Goal: Information Seeking & Learning: Compare options

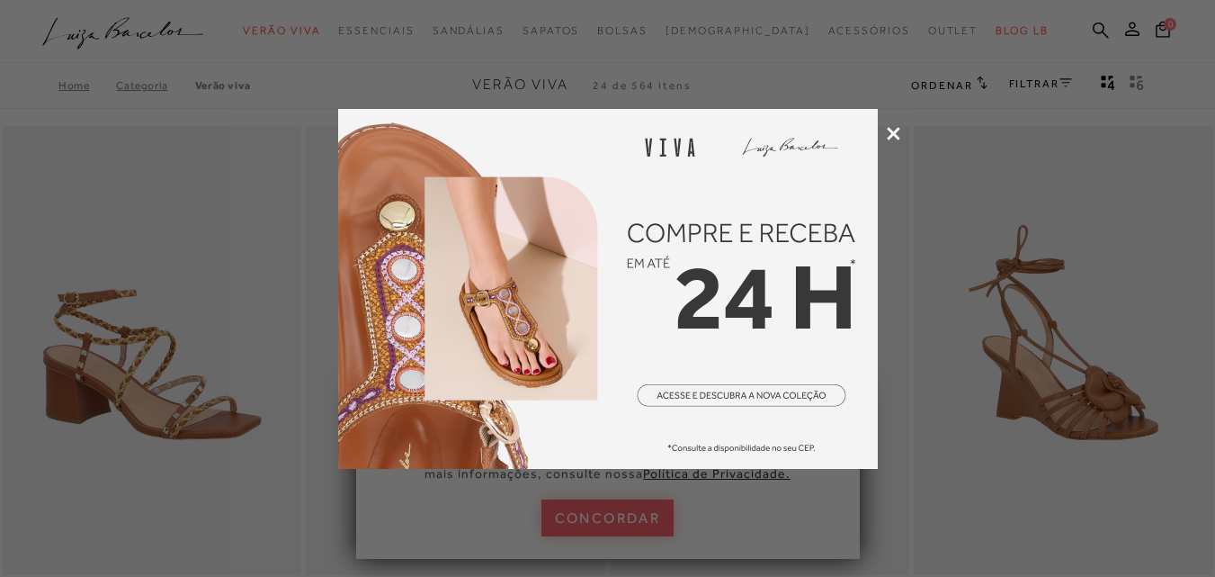
click at [887, 130] on icon at bounding box center [893, 133] width 13 height 13
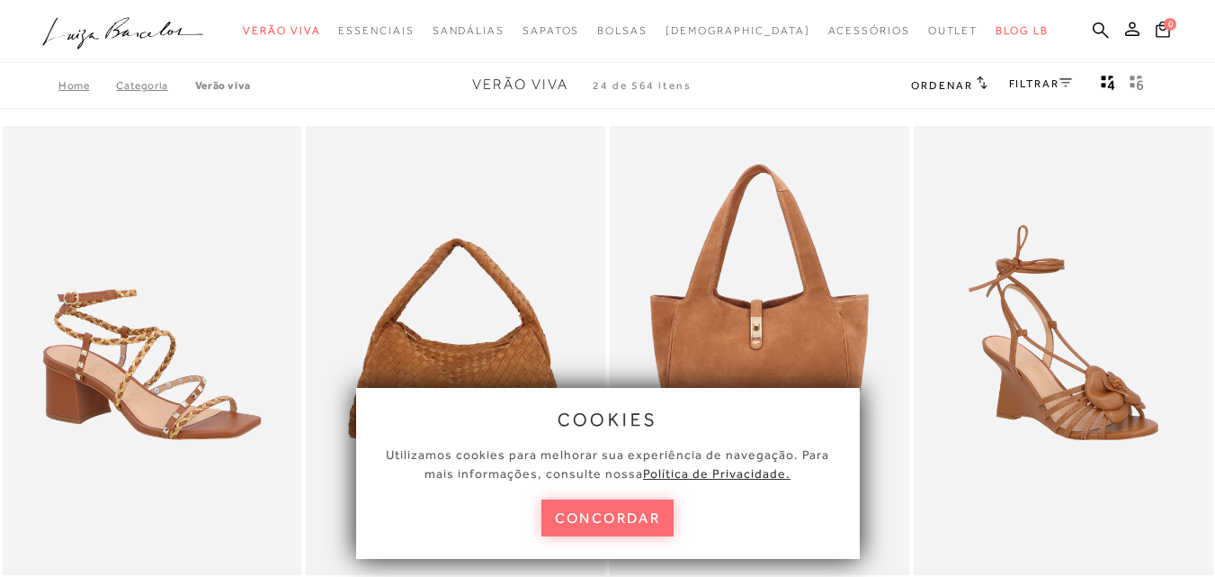
click at [599, 511] on button "concordar" at bounding box center [608, 517] width 133 height 37
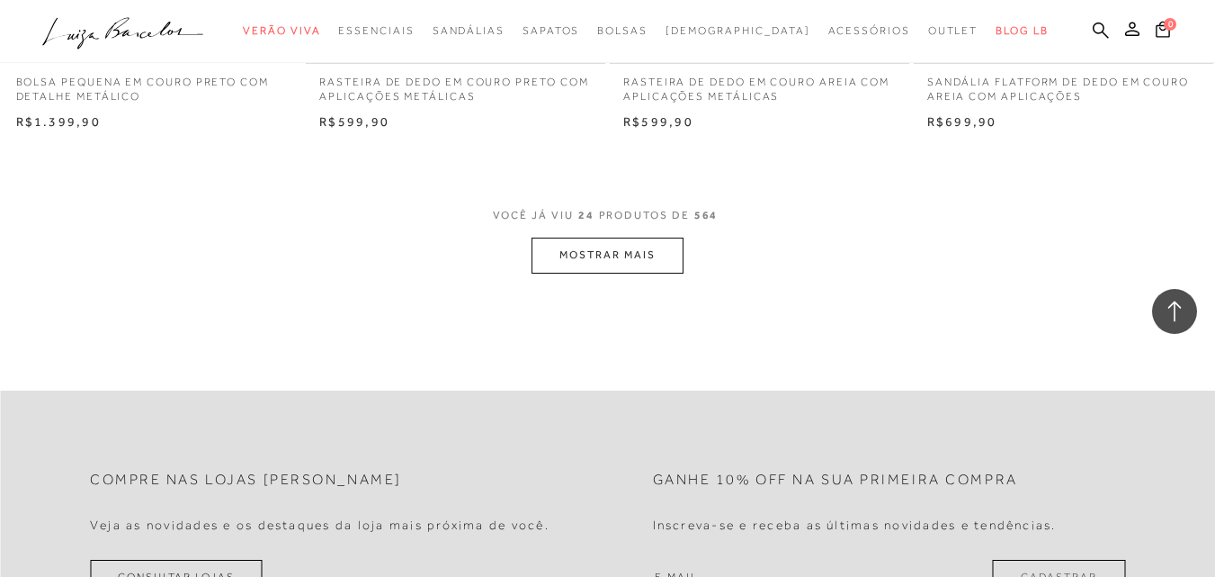
scroll to position [3508, 0]
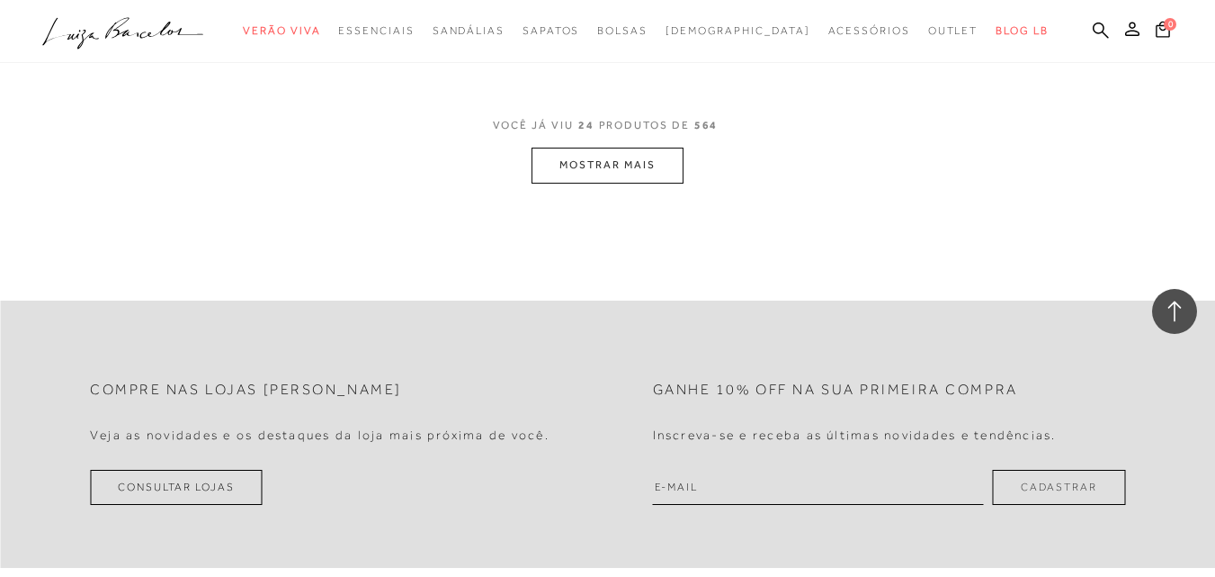
click at [623, 169] on button "MOSTRAR MAIS" at bounding box center [607, 165] width 151 height 35
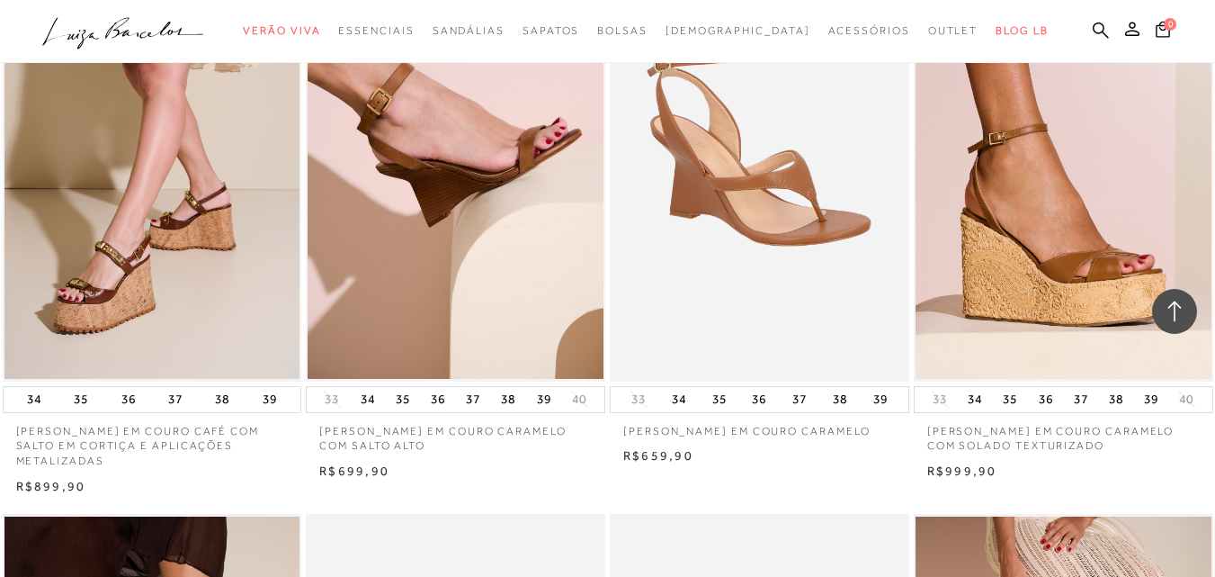
scroll to position [4678, 0]
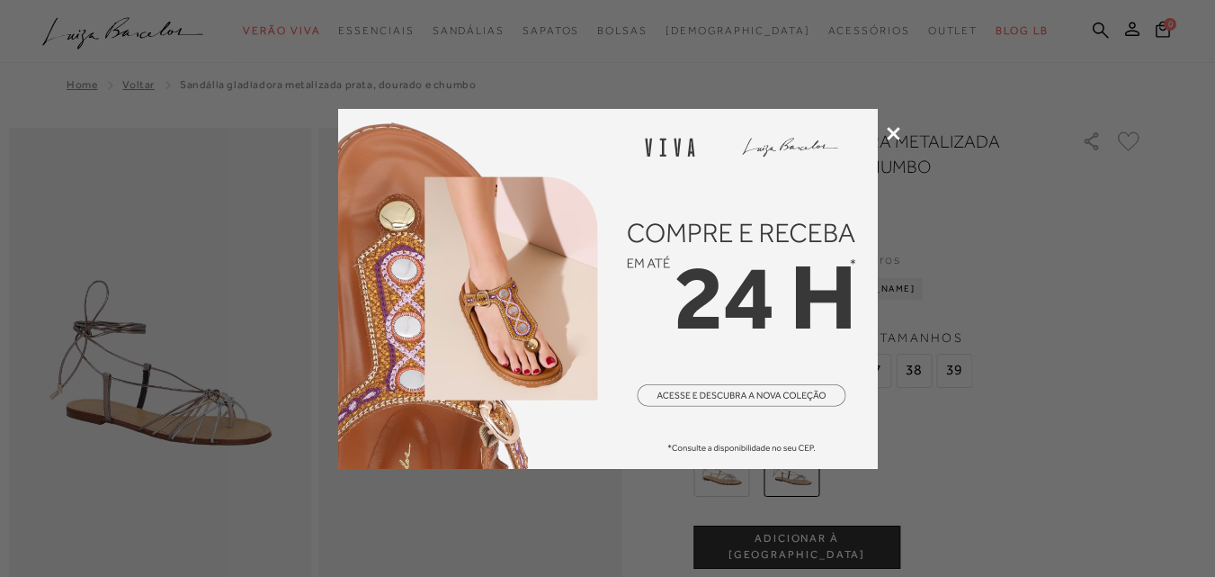
click at [889, 127] on icon at bounding box center [893, 133] width 13 height 13
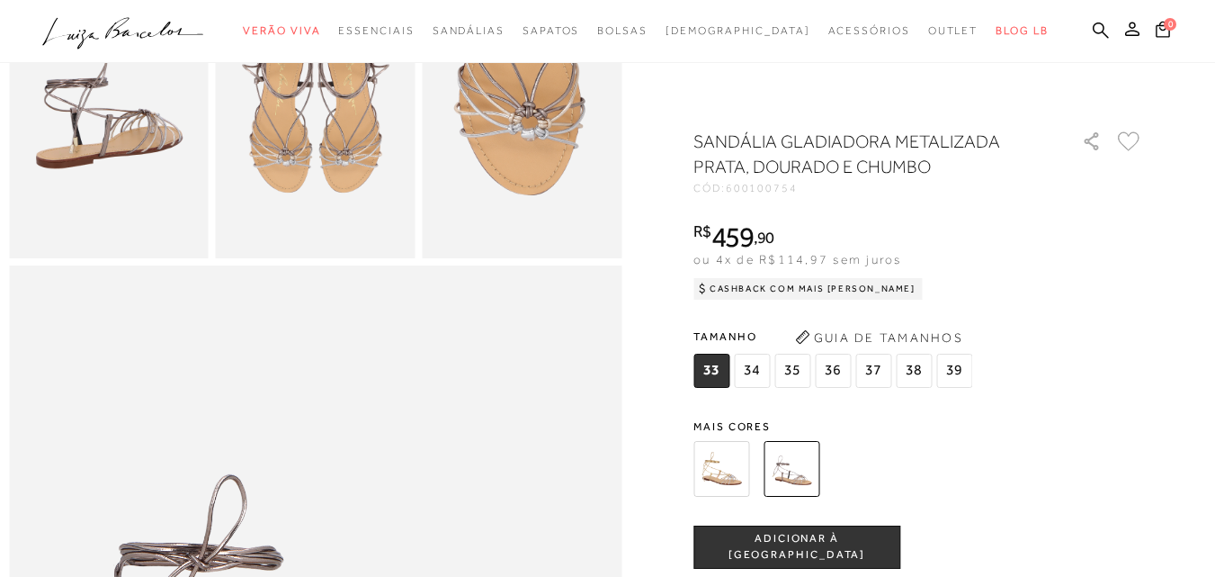
scroll to position [540, 0]
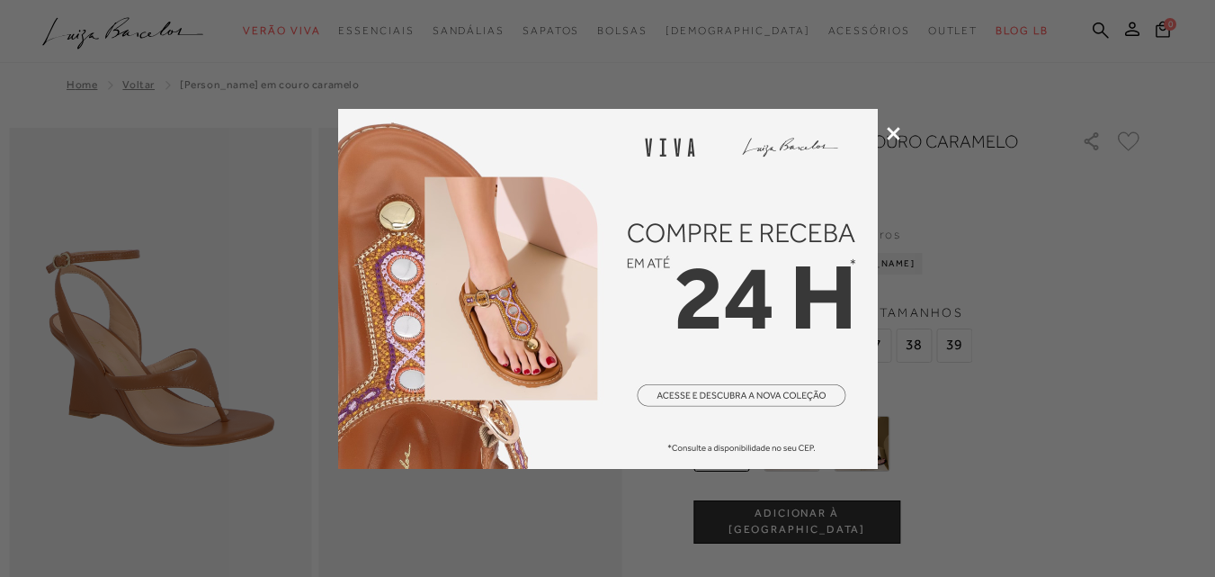
click at [894, 127] on icon at bounding box center [893, 133] width 13 height 13
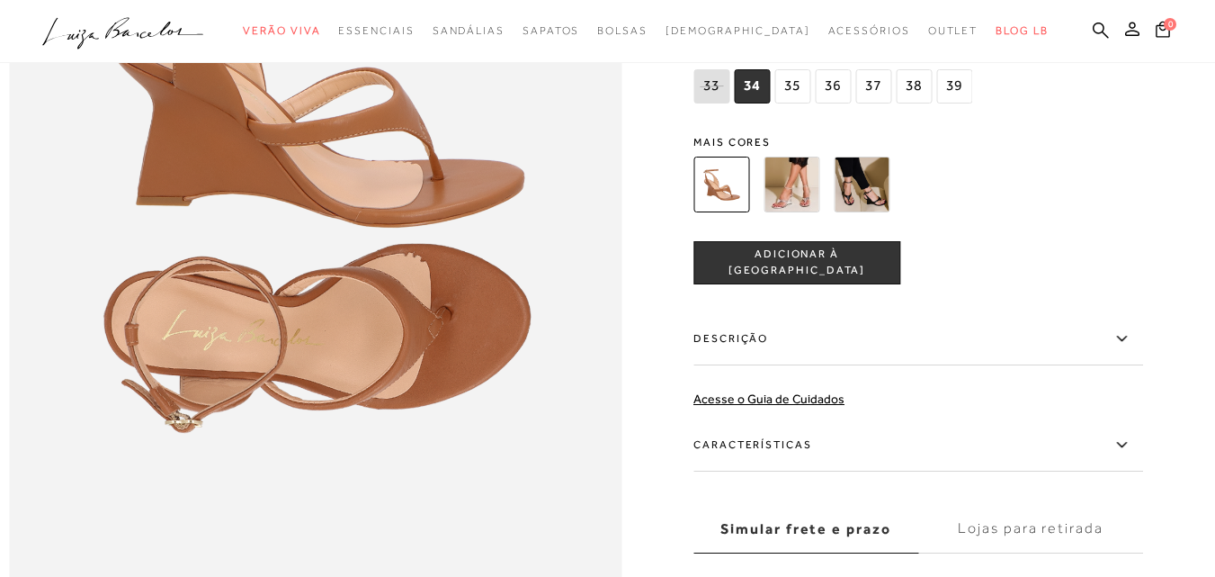
scroll to position [1349, 0]
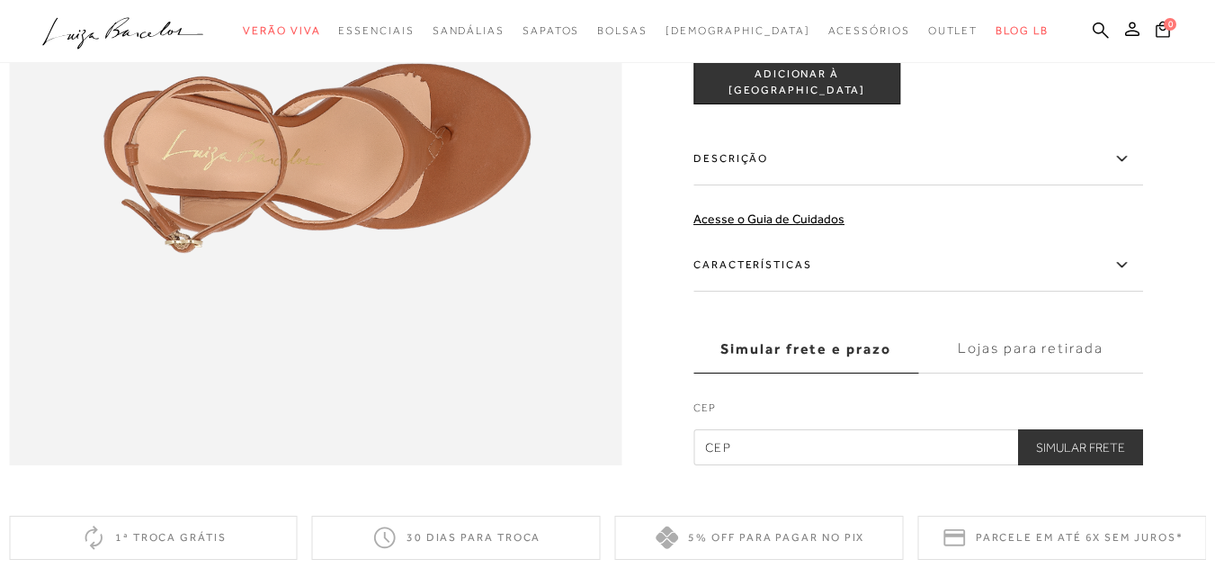
click at [1080, 185] on label "Descrição" at bounding box center [919, 159] width 450 height 52
click at [0, 0] on input "Descrição" at bounding box center [0, 0] width 0 height 0
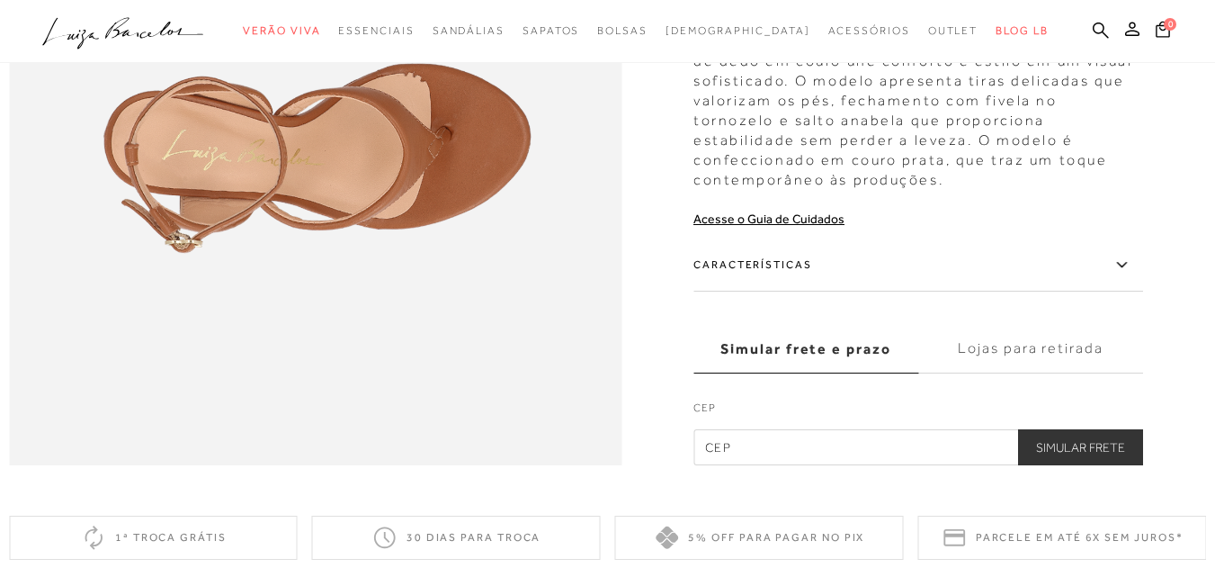
scroll to position [1439, 0]
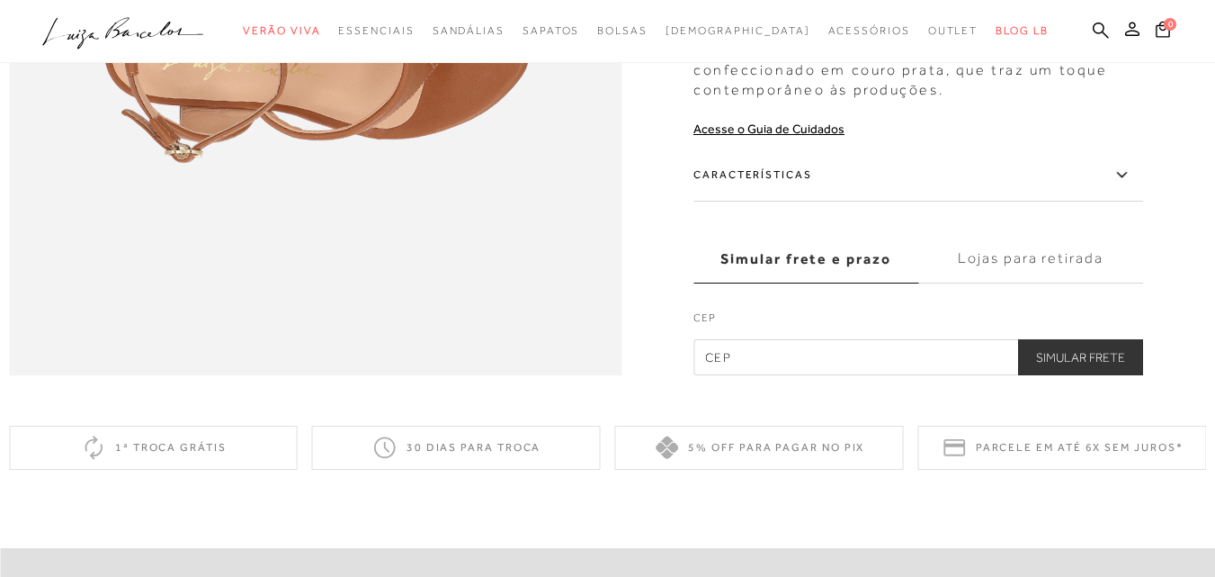
click at [988, 202] on label "Características" at bounding box center [919, 175] width 450 height 52
click at [0, 0] on input "Características" at bounding box center [0, 0] width 0 height 0
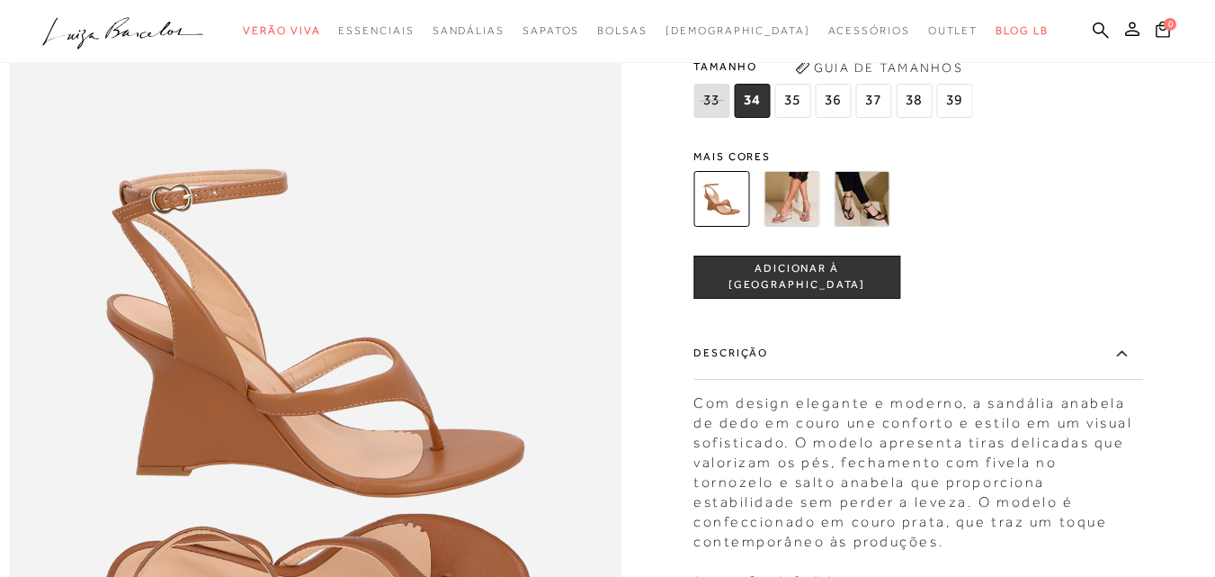
scroll to position [720, 0]
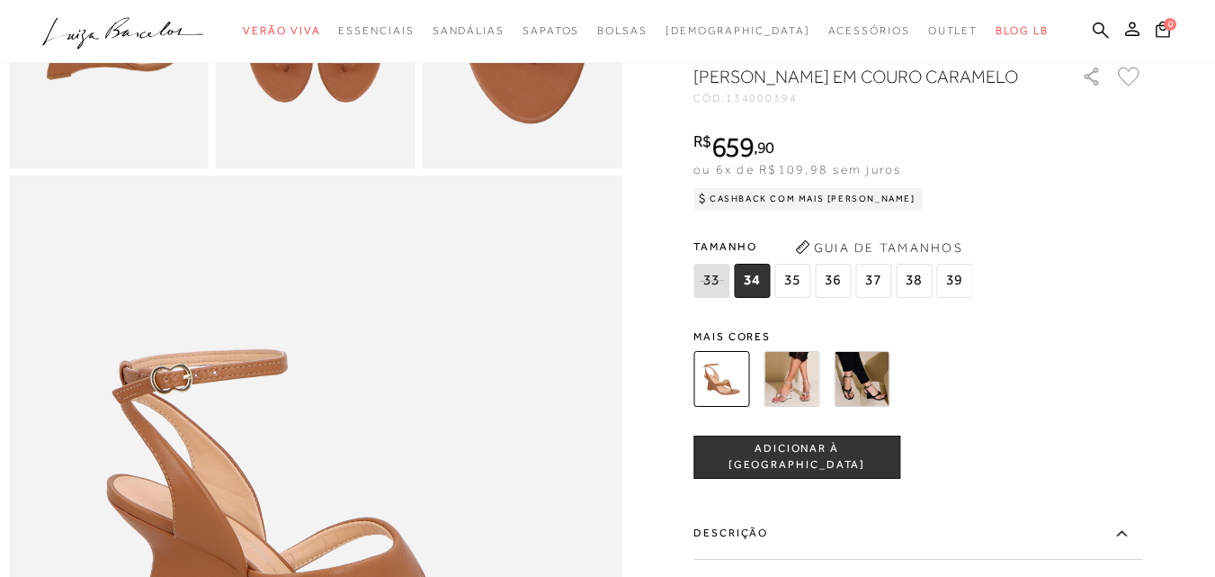
click at [776, 404] on img at bounding box center [792, 379] width 56 height 56
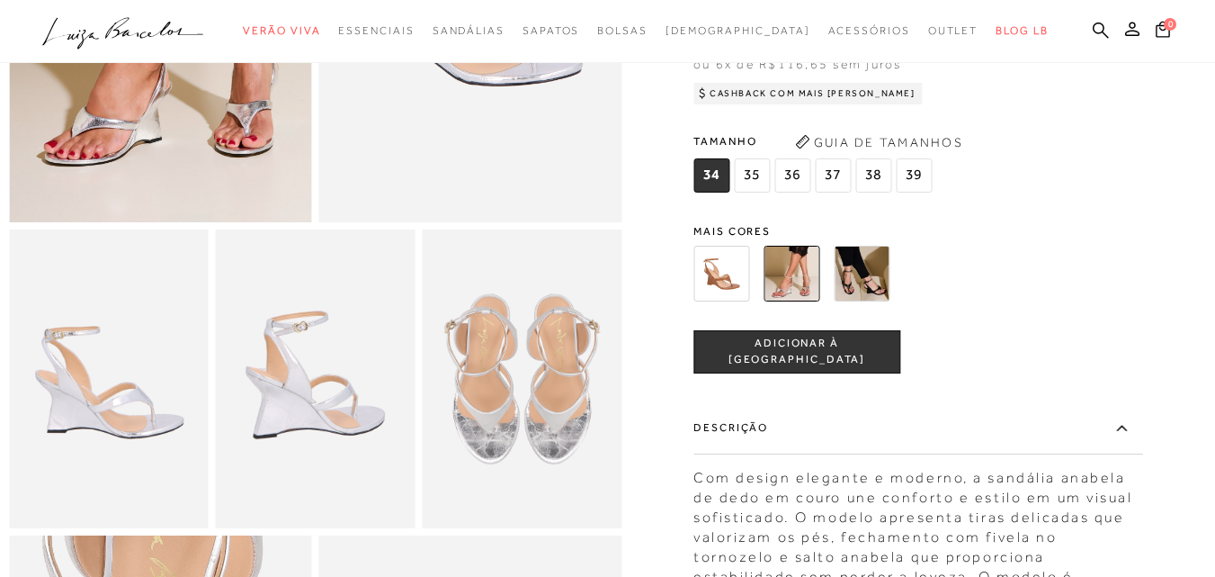
scroll to position [180, 0]
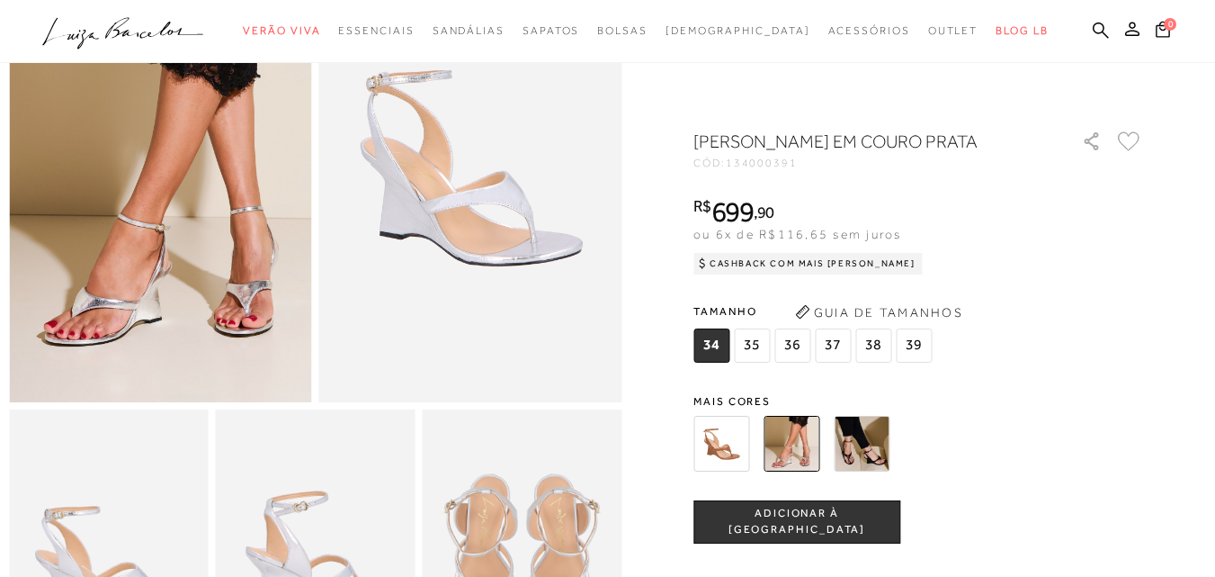
click at [878, 461] on img at bounding box center [862, 444] width 56 height 56
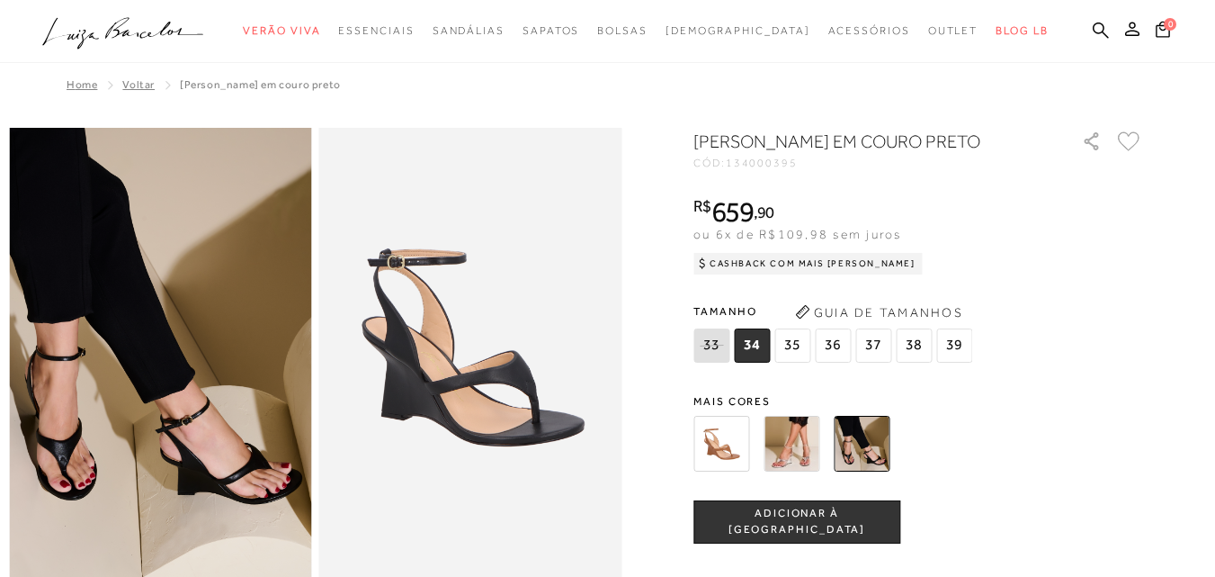
click at [802, 471] on img at bounding box center [792, 444] width 56 height 56
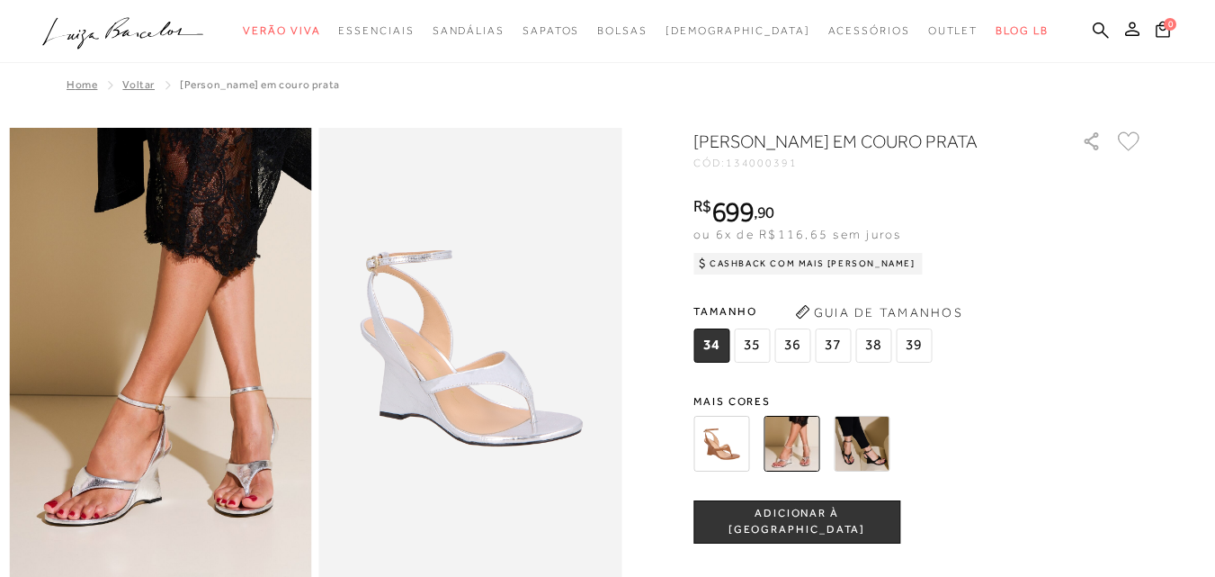
click at [730, 466] on img at bounding box center [722, 444] width 56 height 56
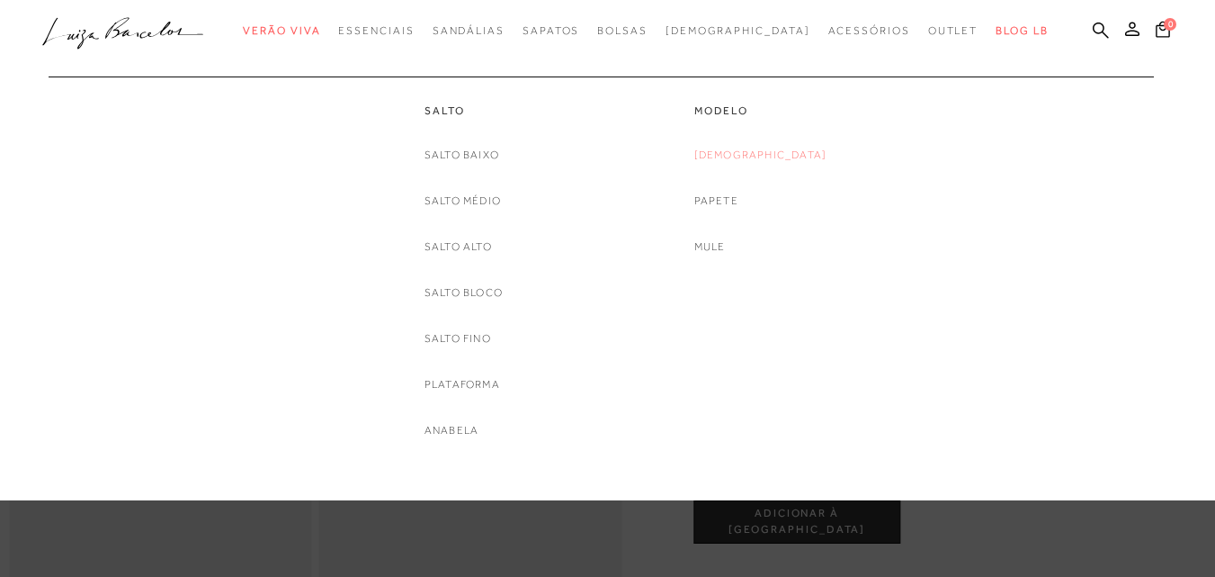
click at [757, 158] on link "[DEMOGRAPHIC_DATA]" at bounding box center [760, 155] width 133 height 19
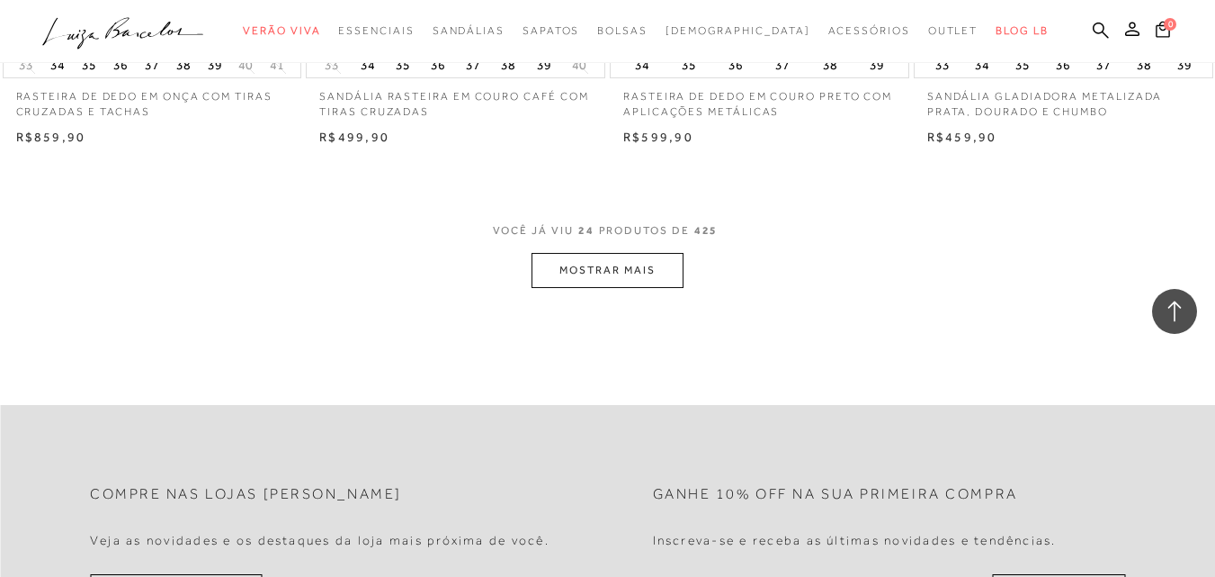
scroll to position [3508, 0]
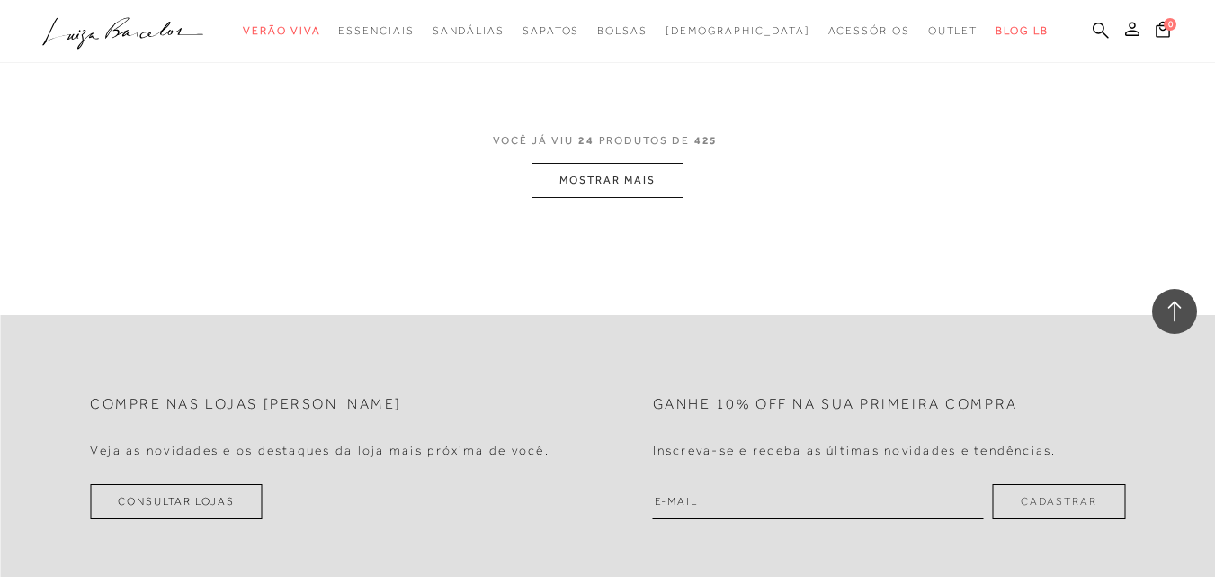
click at [562, 185] on button "MOSTRAR MAIS" at bounding box center [607, 180] width 151 height 35
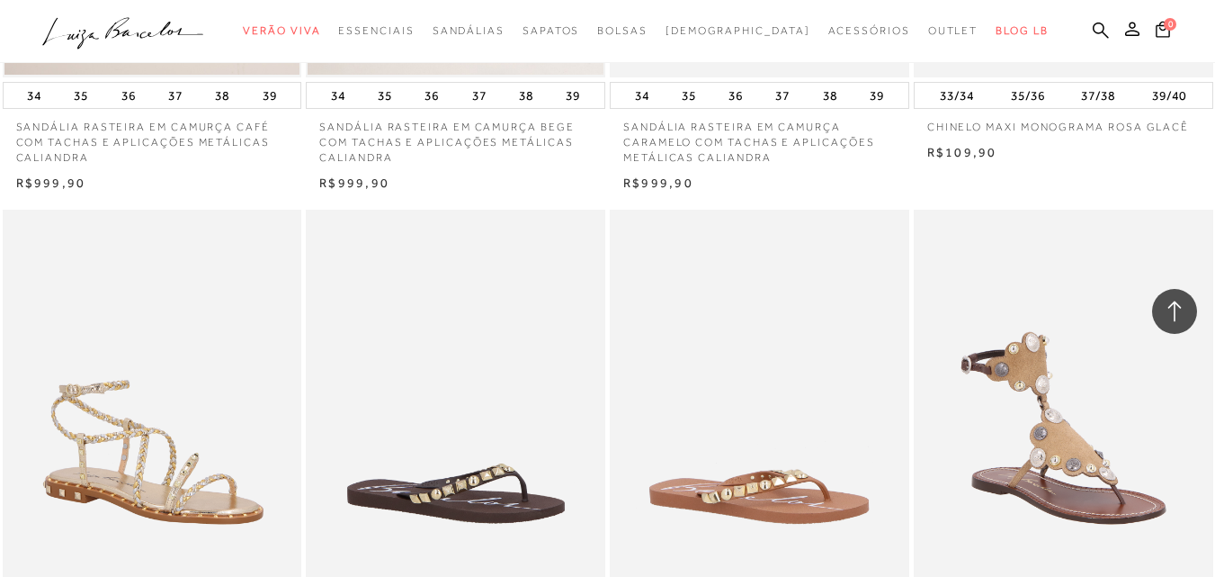
scroll to position [5937, 0]
